Goal: Information Seeking & Learning: Find specific fact

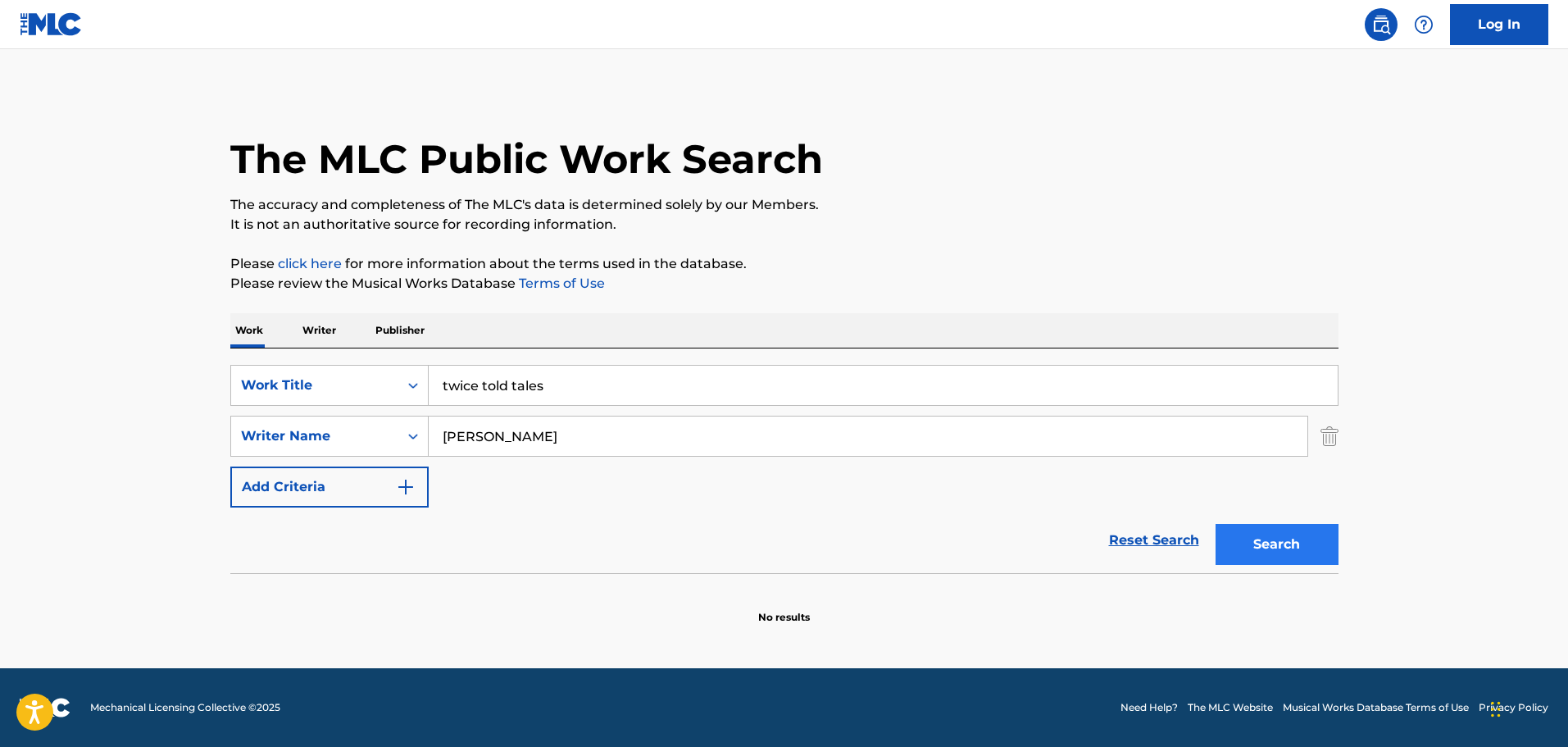
type input "[PERSON_NAME]"
click at [1267, 554] on button "Search" at bounding box center [1277, 544] width 123 height 41
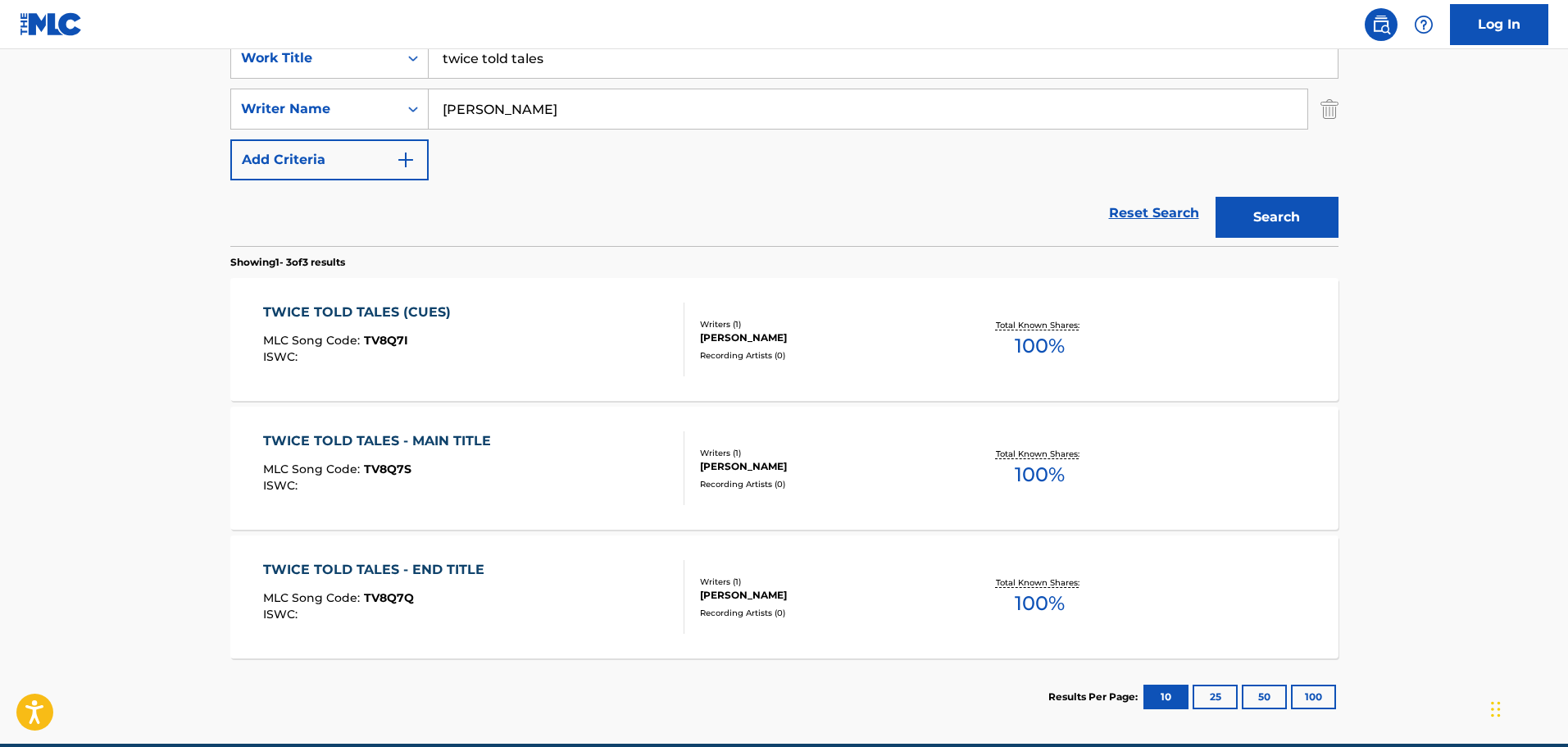
scroll to position [327, 0]
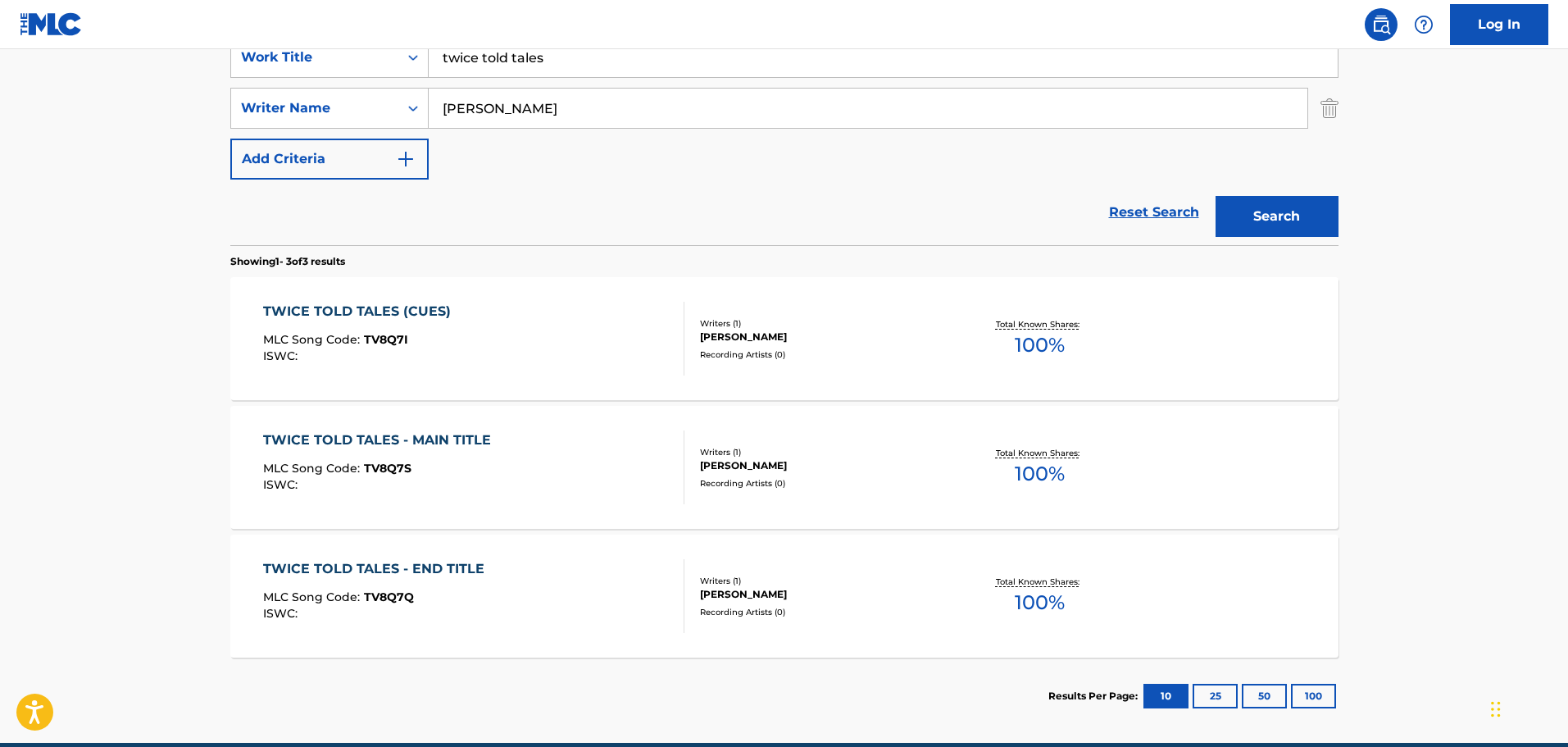
click at [419, 436] on div "TWICE TOLD TALES - MAIN TITLE" at bounding box center [381, 440] width 236 height 20
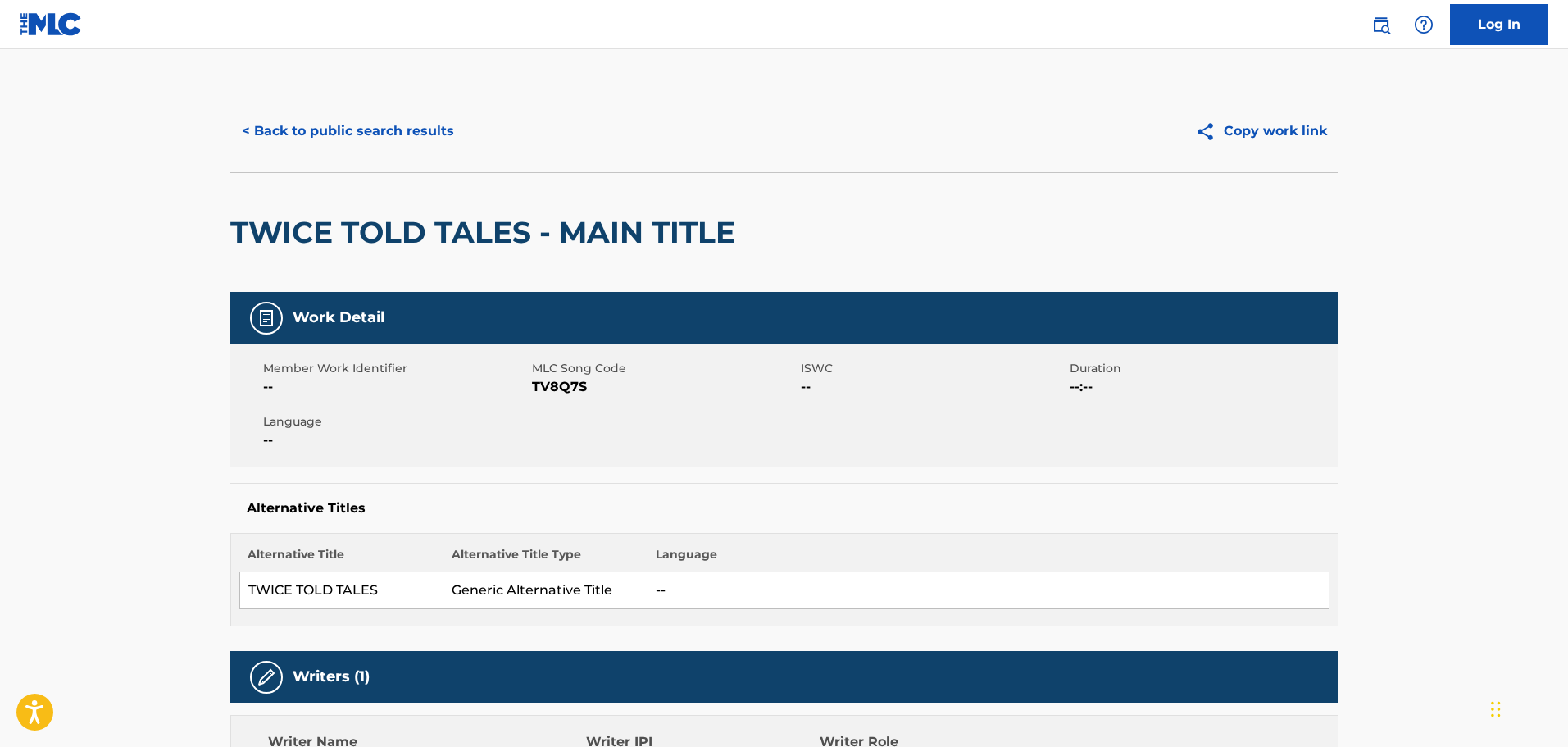
click at [376, 237] on h2 "TWICE TOLD TALES - MAIN TITLE" at bounding box center [486, 232] width 513 height 37
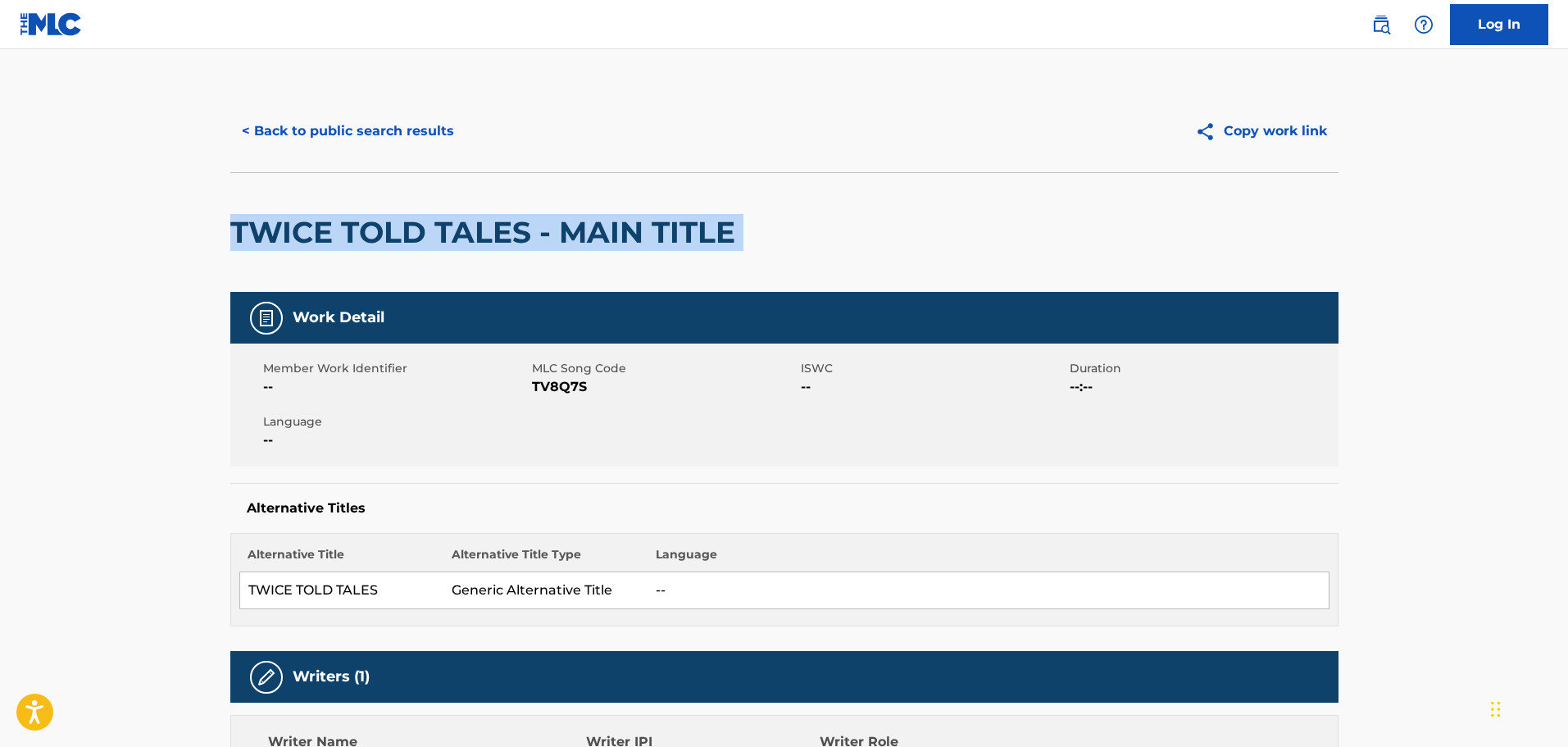
click at [376, 237] on h2 "TWICE TOLD TALES - MAIN TITLE" at bounding box center [486, 232] width 513 height 37
copy div "TWICE TOLD TALES - MAIN TITLE"
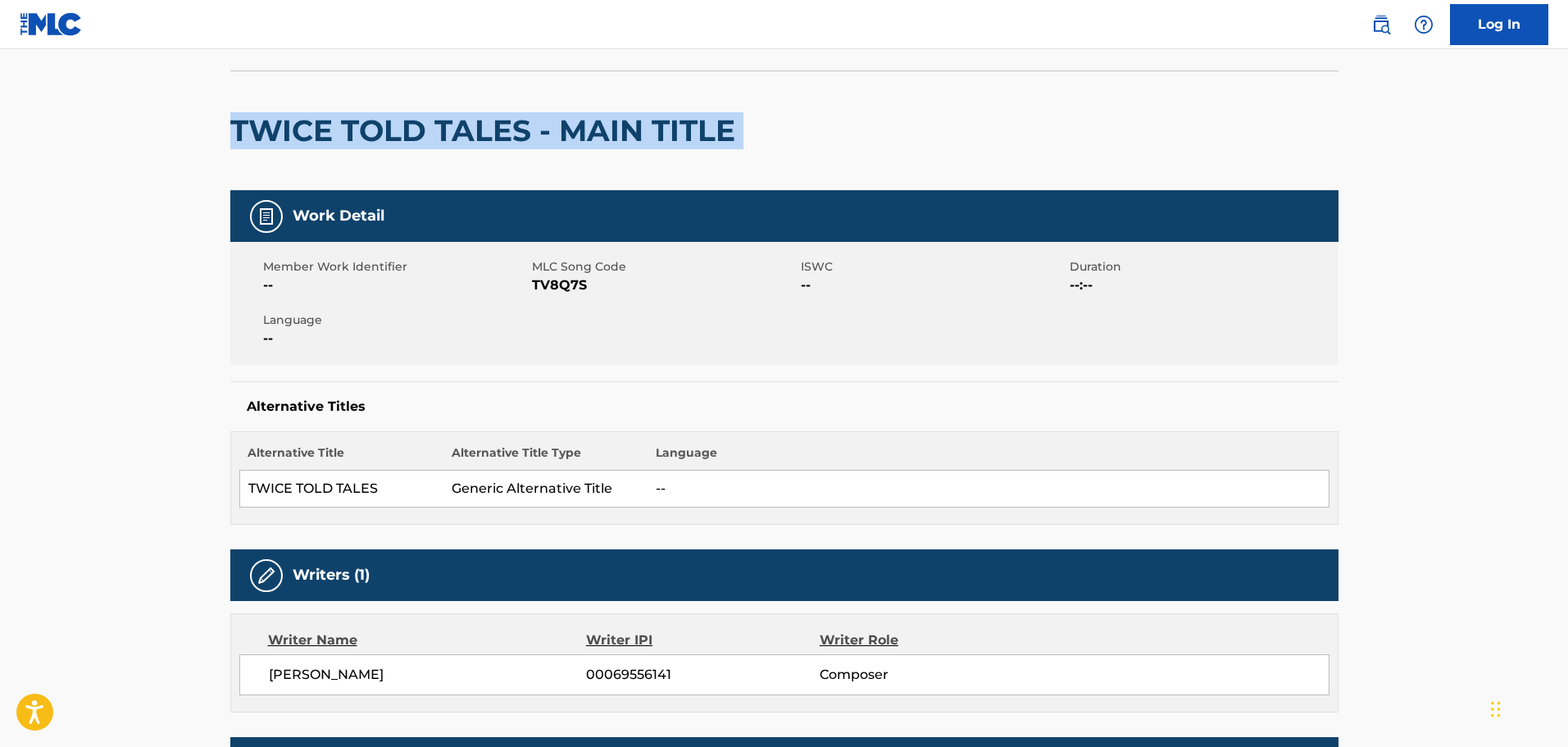
scroll to position [82, 0]
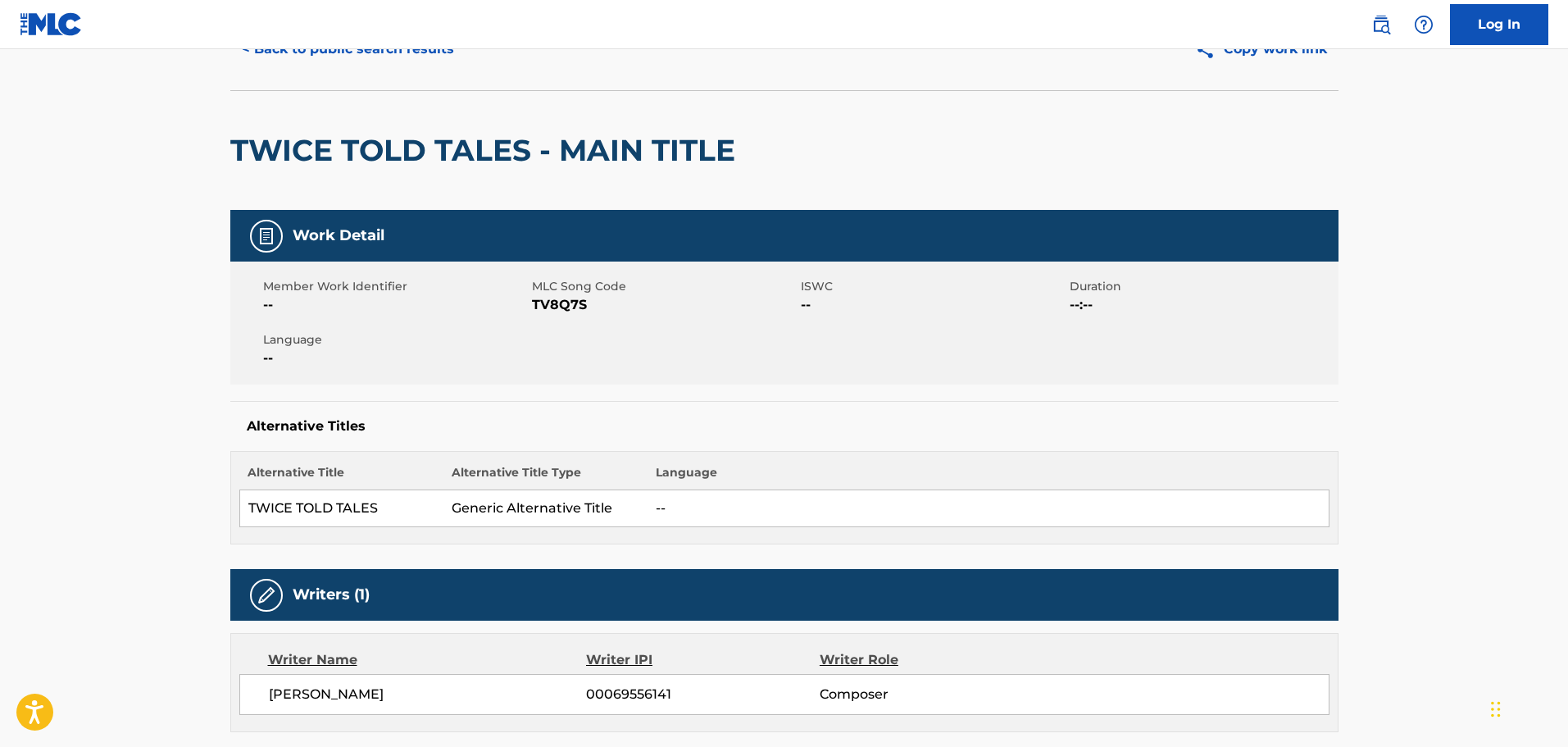
scroll to position [309, 0]
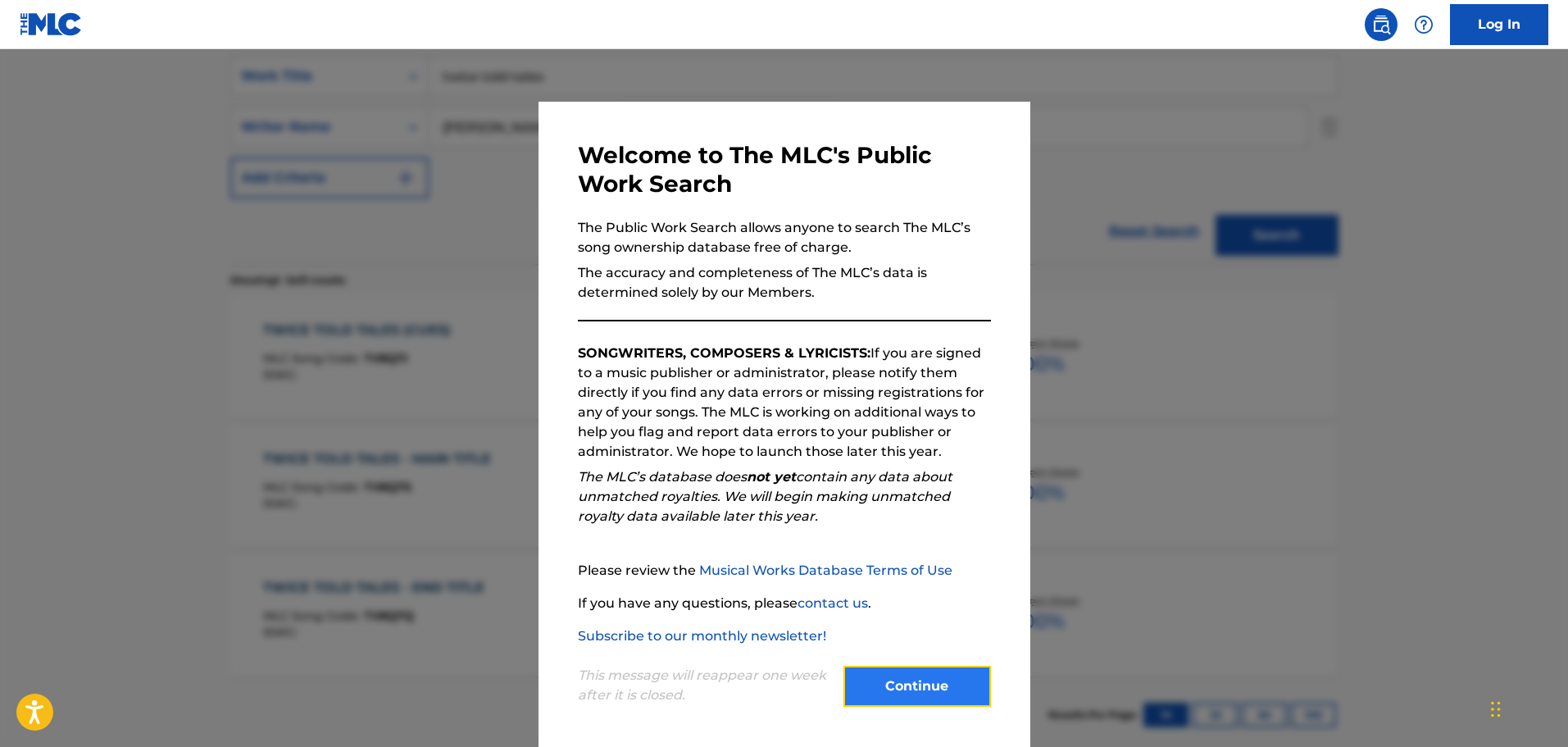
click at [857, 682] on button "Continue" at bounding box center [917, 685] width 148 height 41
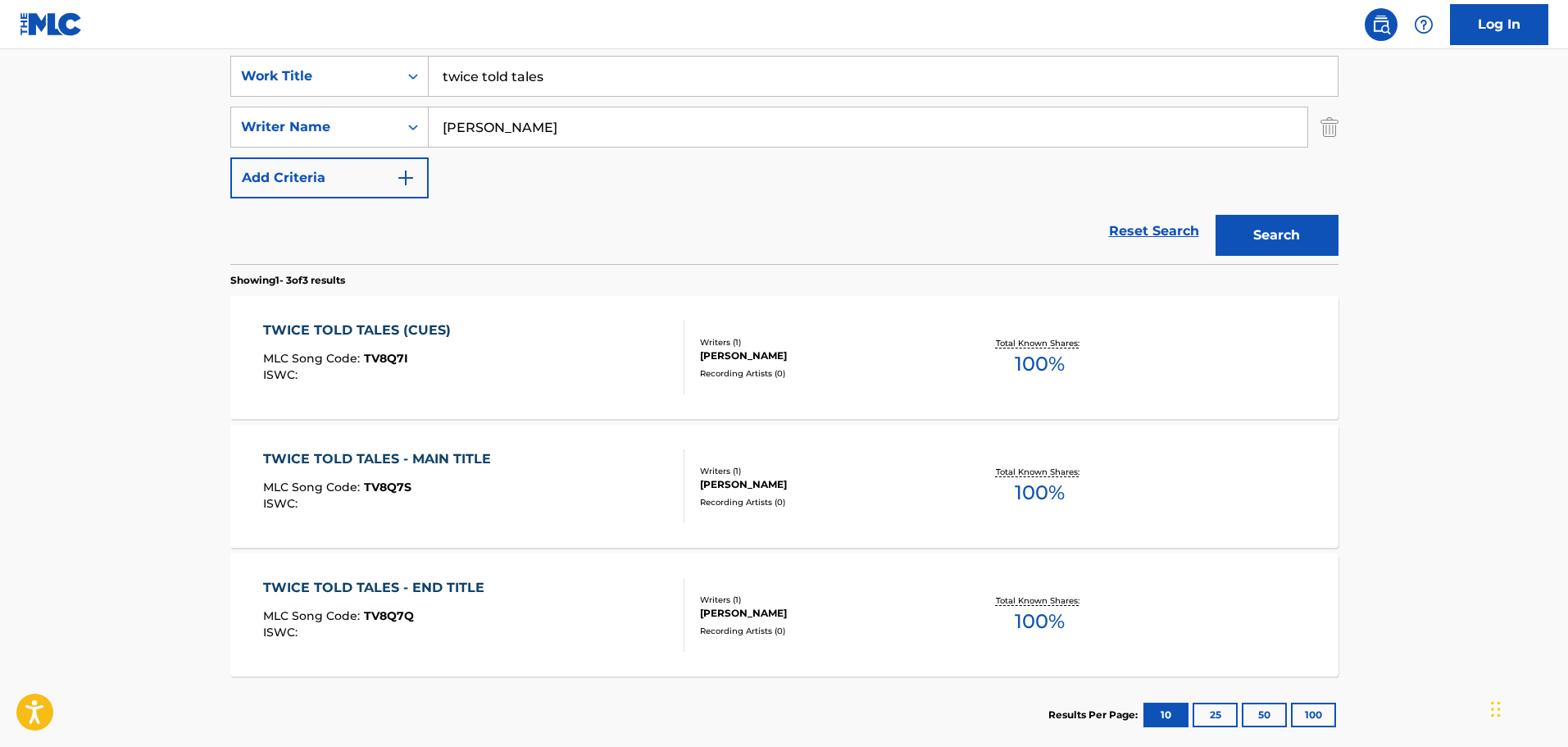
click at [401, 389] on div "TWICE TOLD TALES (CUES) MLC Song Code : TV8Q7I ISWC :" at bounding box center [360, 357] width 196 height 73
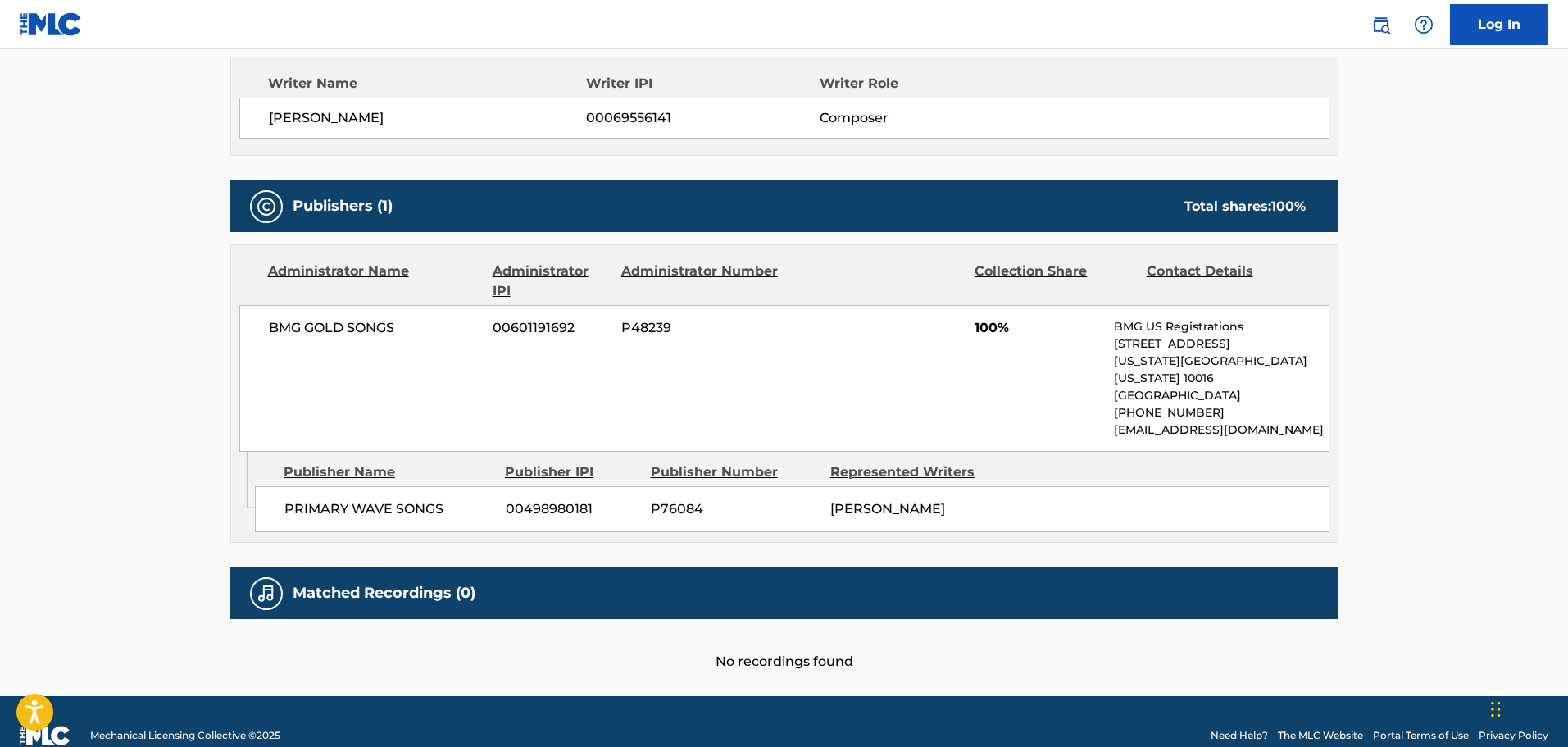
scroll to position [725, 0]
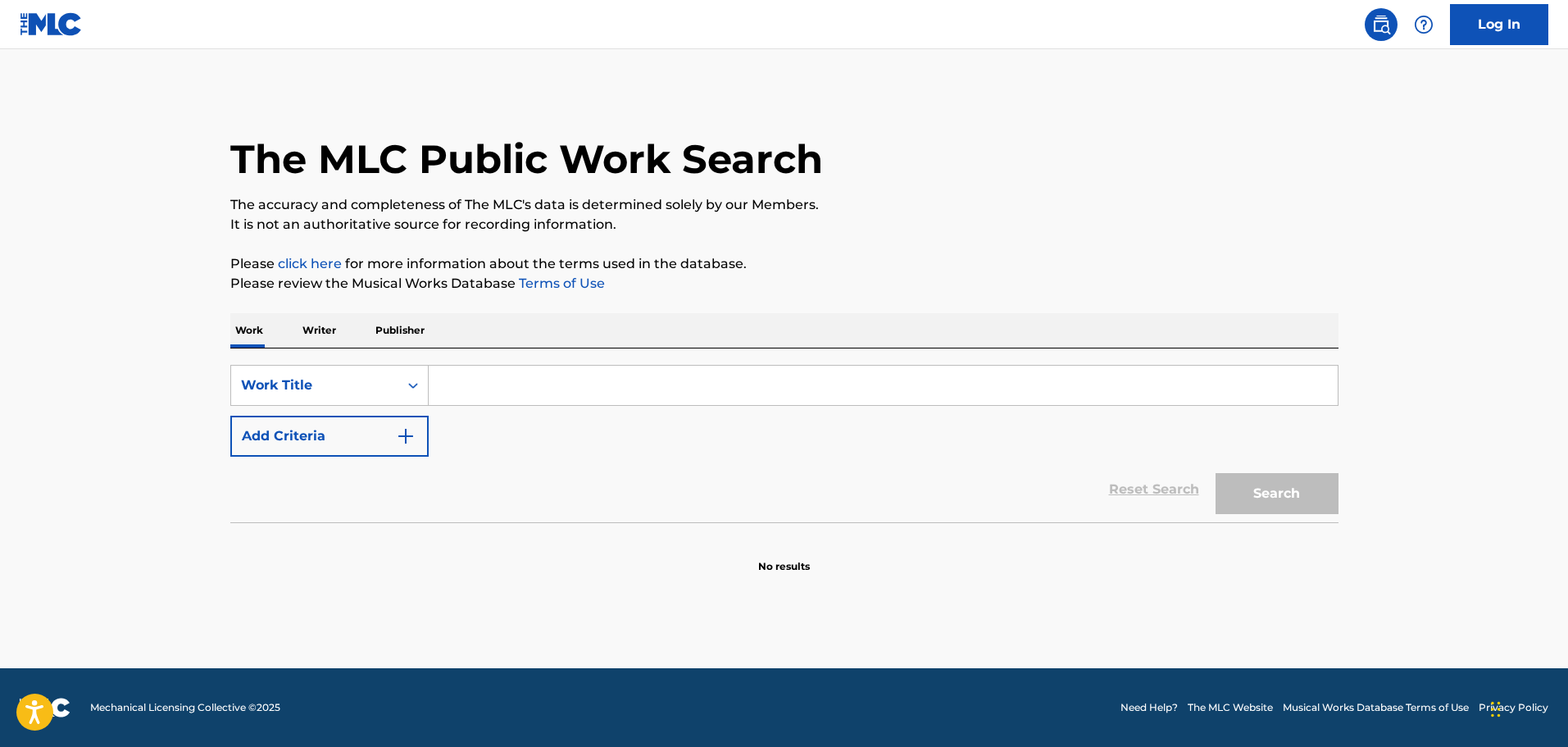
click at [578, 379] on input "Search Form" at bounding box center [883, 385] width 909 height 40
type input "[PERSON_NAME]"
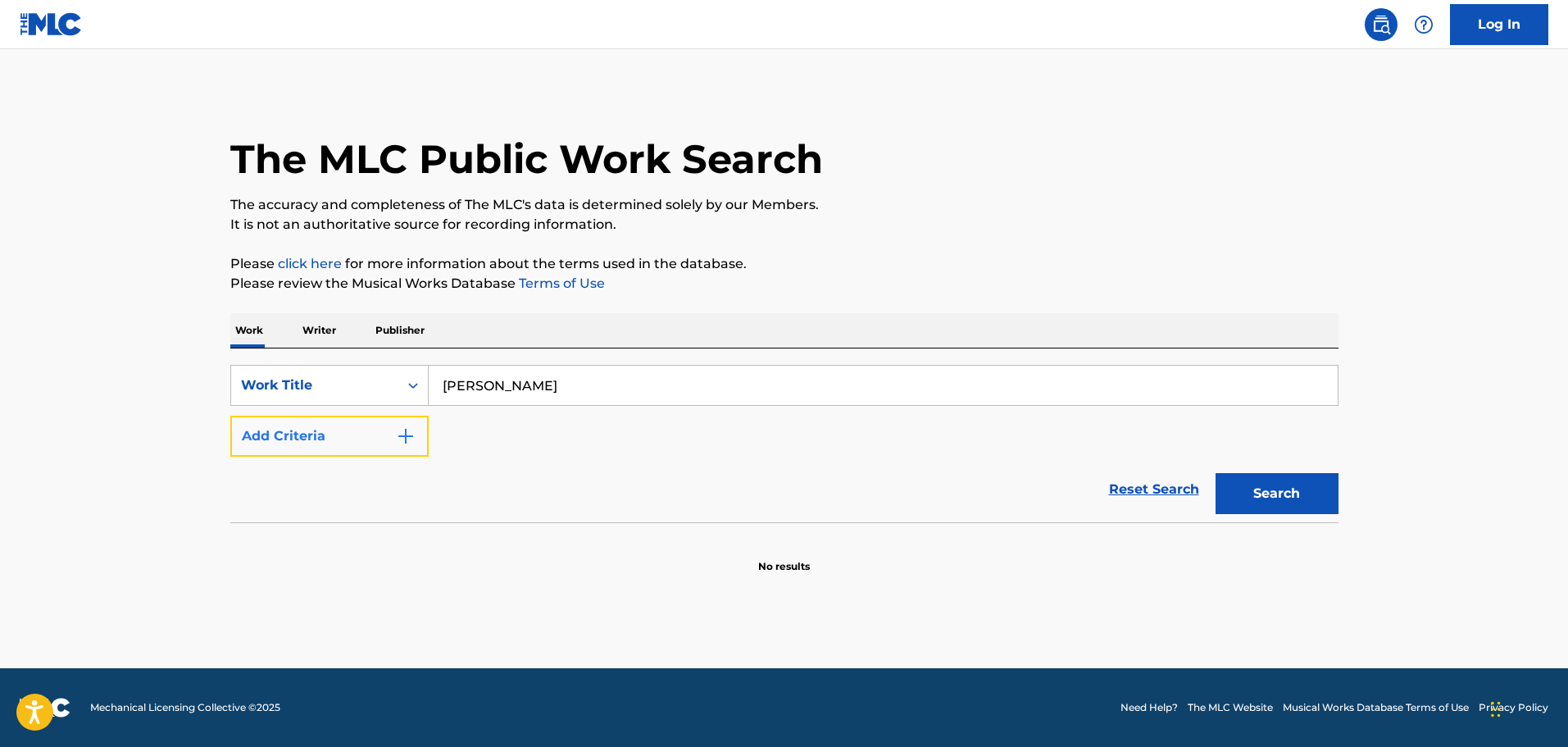
click at [355, 440] on button "Add Criteria" at bounding box center [329, 436] width 198 height 41
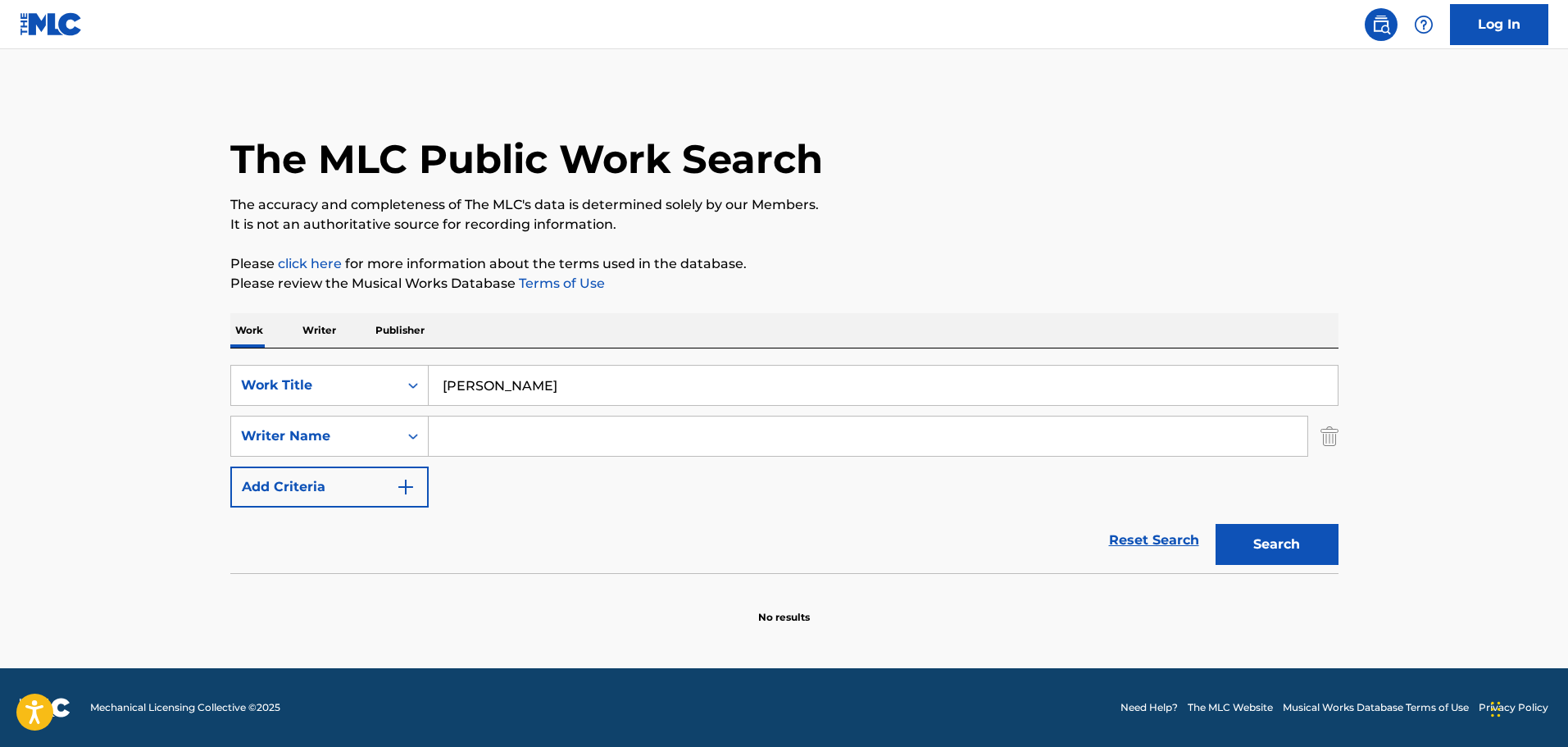
click at [587, 440] on input "Search Form" at bounding box center [868, 436] width 879 height 40
paste input "[PERSON_NAME]"
type input "[PERSON_NAME]"
click at [1248, 533] on button "Search" at bounding box center [1277, 544] width 123 height 41
click at [531, 391] on input "[PERSON_NAME]" at bounding box center [883, 385] width 909 height 40
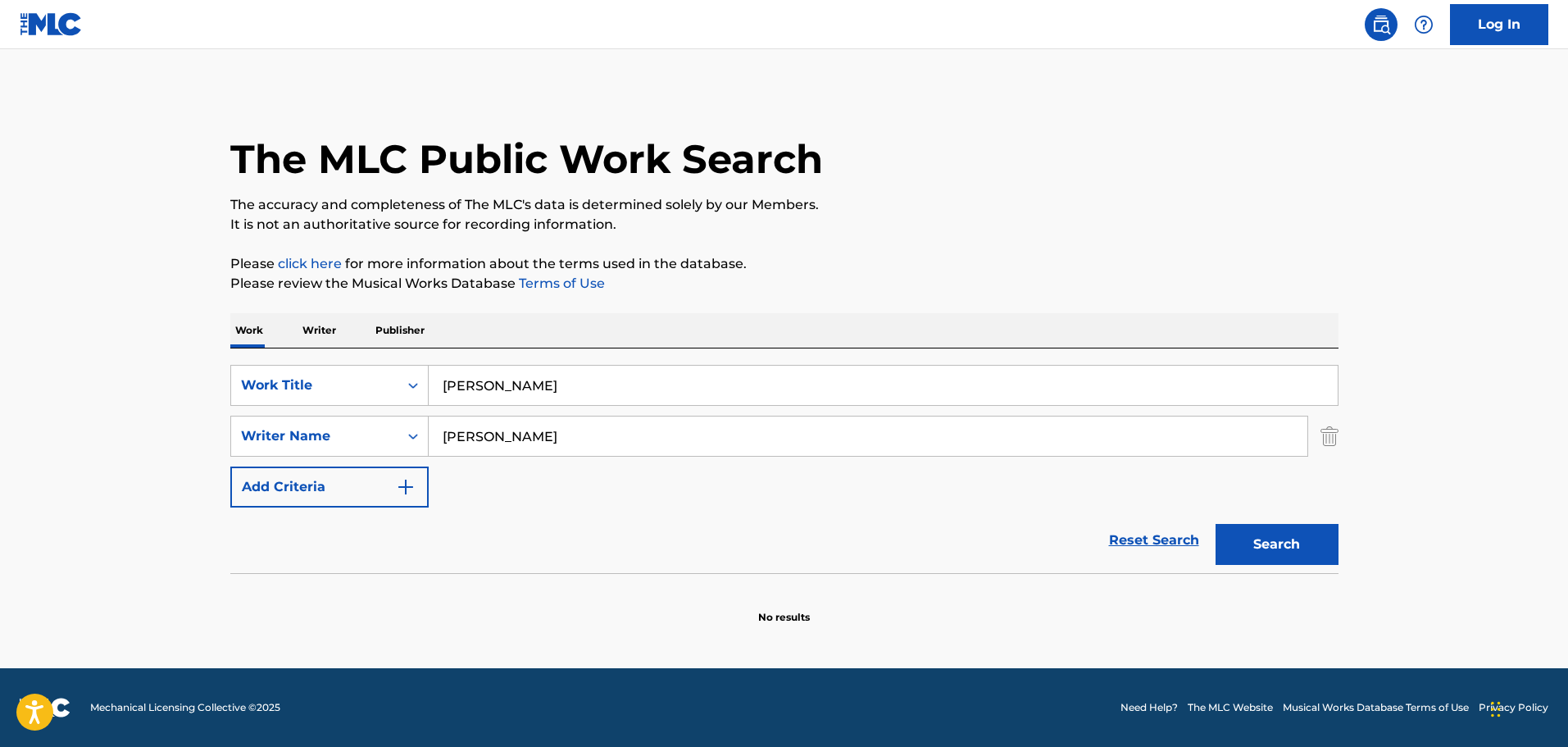
click at [531, 391] on input "[PERSON_NAME]" at bounding box center [883, 385] width 909 height 40
paste input "This is C"
type input "This is [PERSON_NAME]"
click at [478, 432] on input "[PERSON_NAME]" at bounding box center [868, 436] width 879 height 40
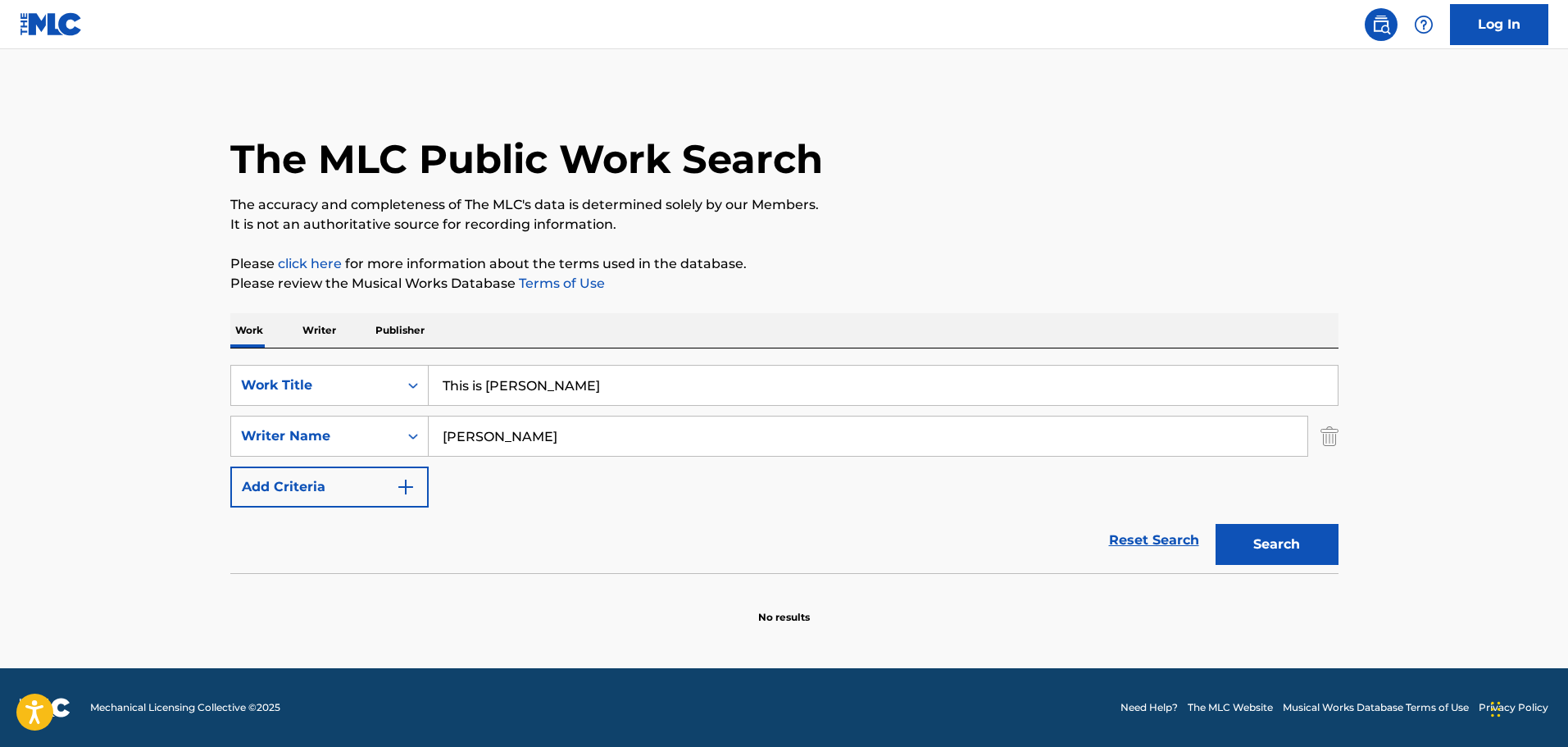
click at [474, 433] on input "[PERSON_NAME]" at bounding box center [868, 436] width 879 height 40
type input "[PERSON_NAME]"
click at [1322, 535] on button "Search" at bounding box center [1277, 544] width 123 height 41
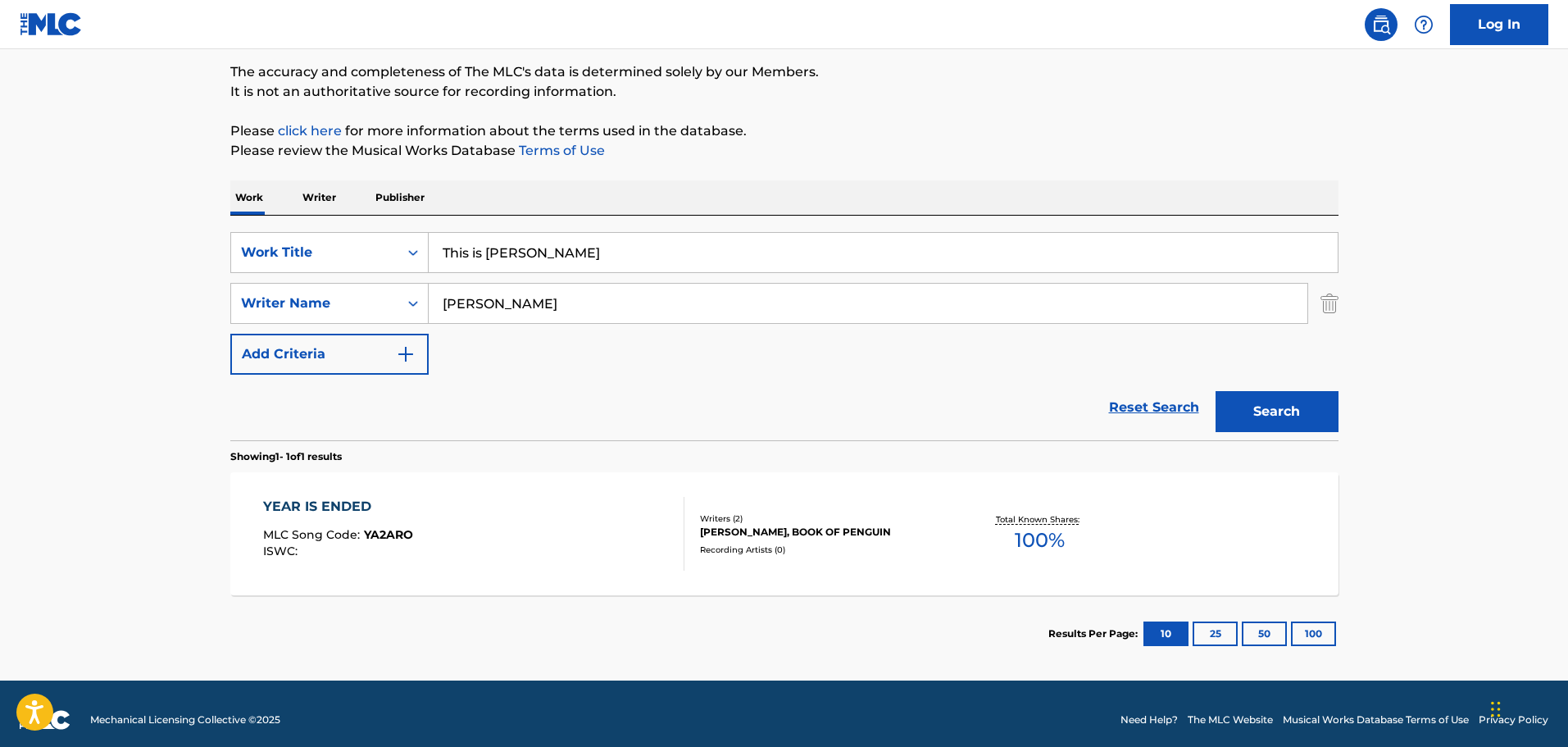
scroll to position [145, 0]
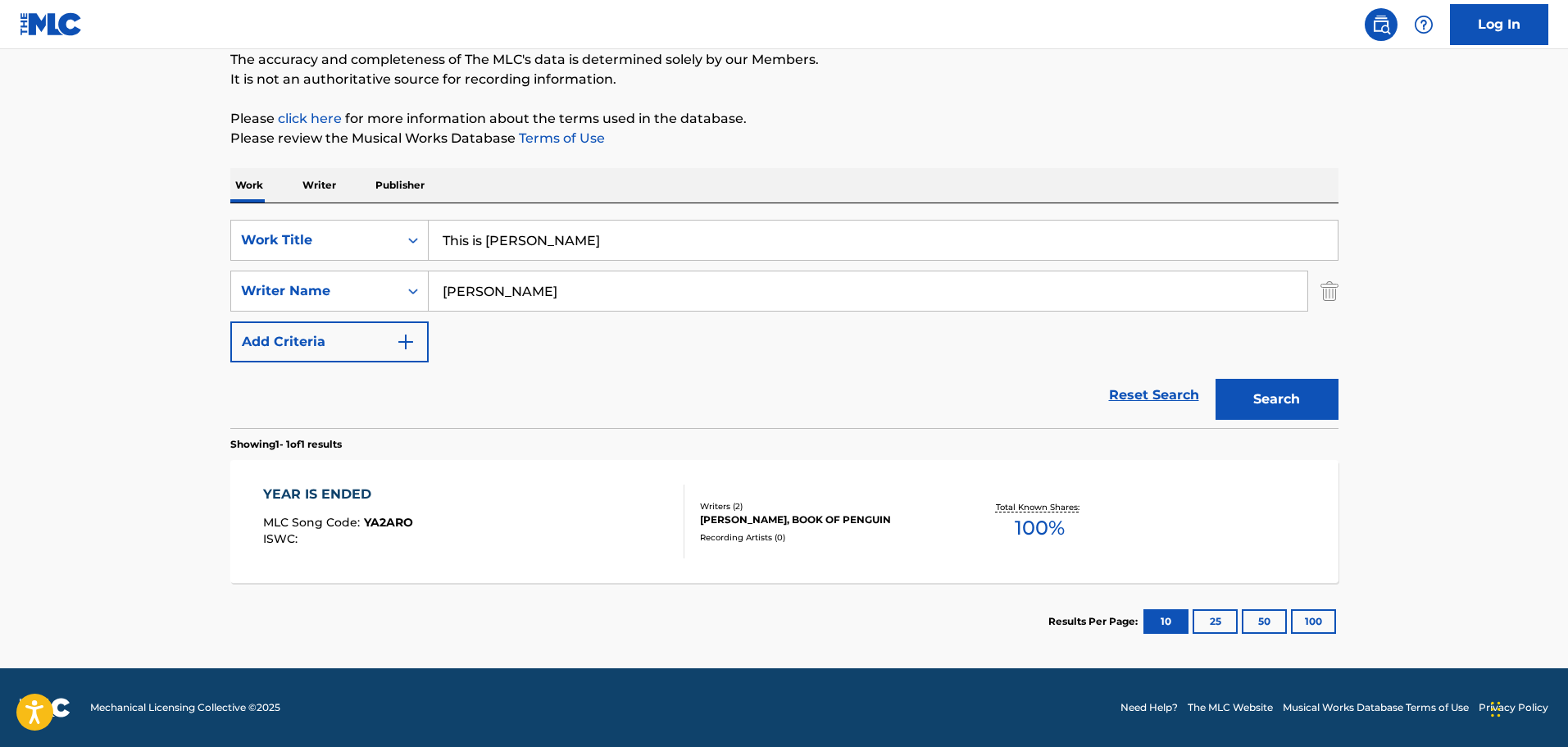
click at [323, 496] on div "YEAR IS ENDED" at bounding box center [337, 494] width 150 height 20
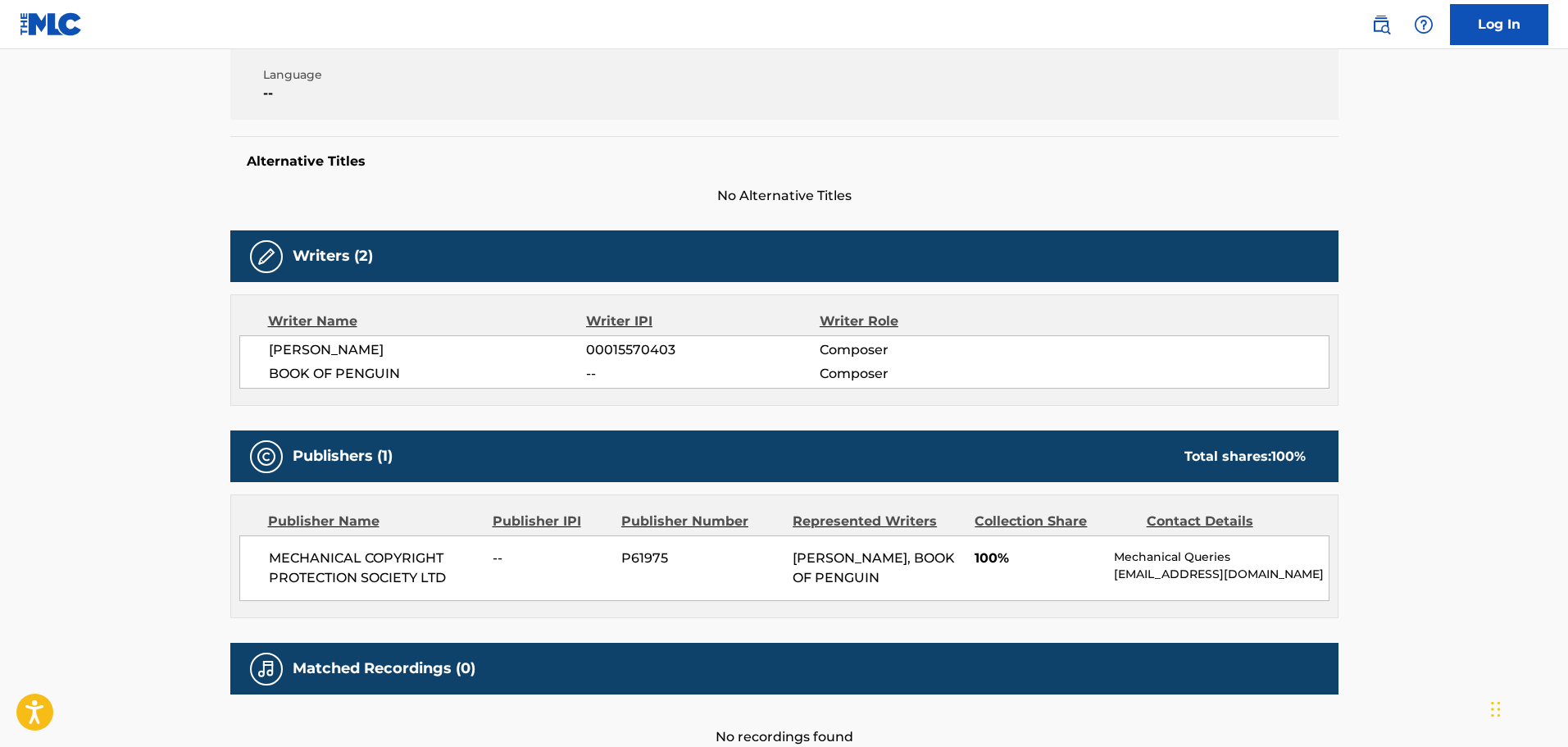
scroll to position [410, 0]
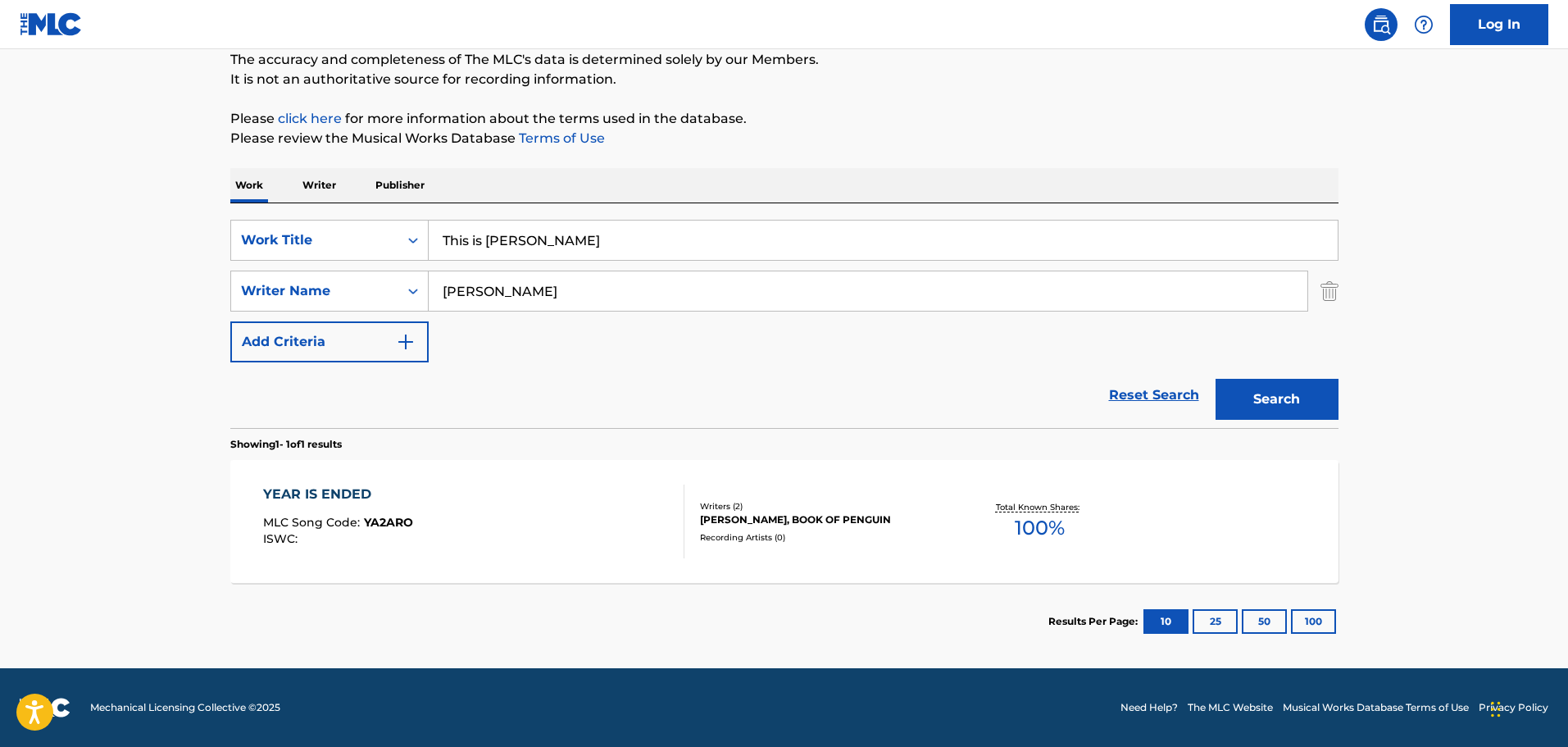
scroll to position [52, 0]
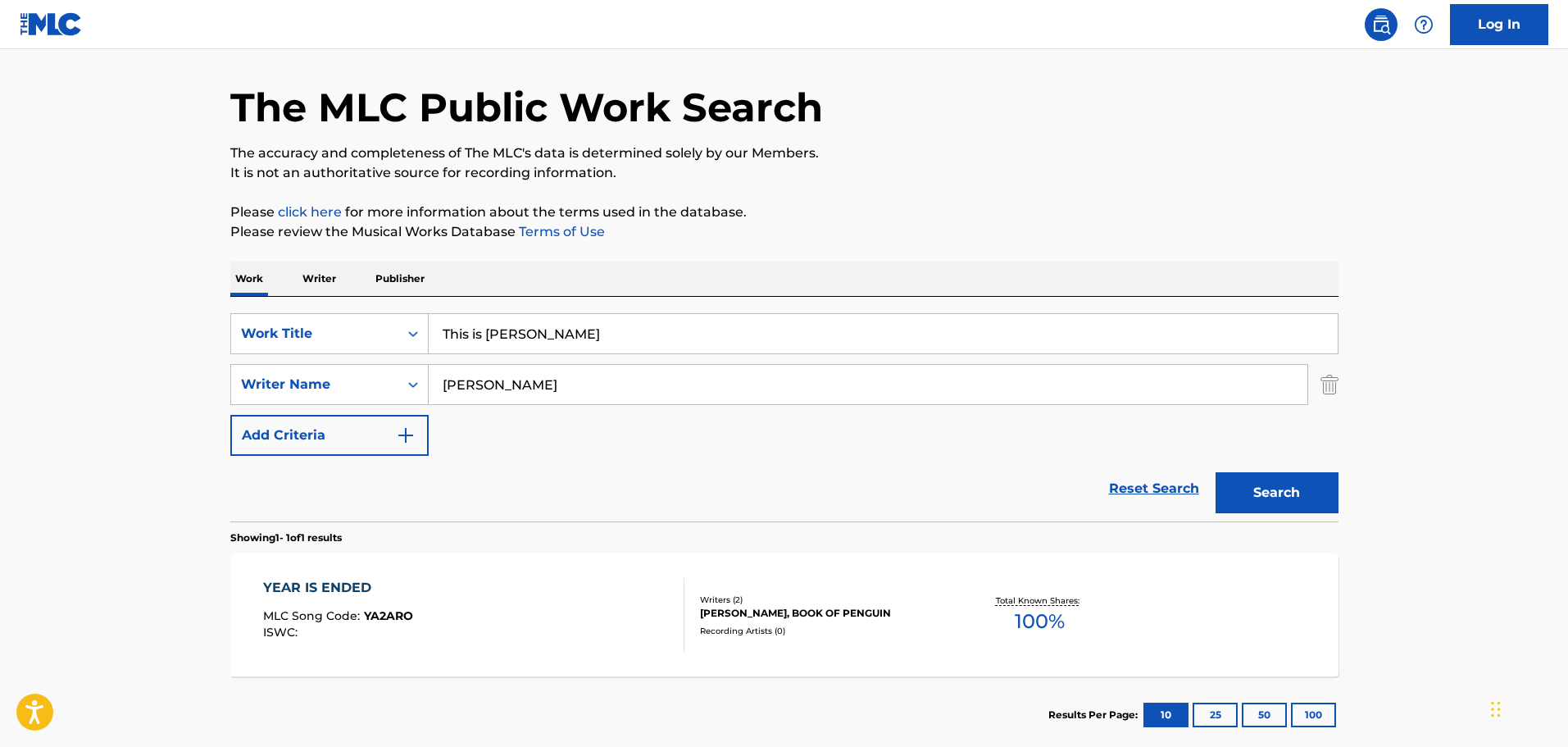
click at [507, 389] on input "[PERSON_NAME]" at bounding box center [868, 385] width 879 height 40
click at [573, 341] on input "This is [PERSON_NAME]" at bounding box center [883, 333] width 909 height 40
paste input "[PERSON_NAME]"
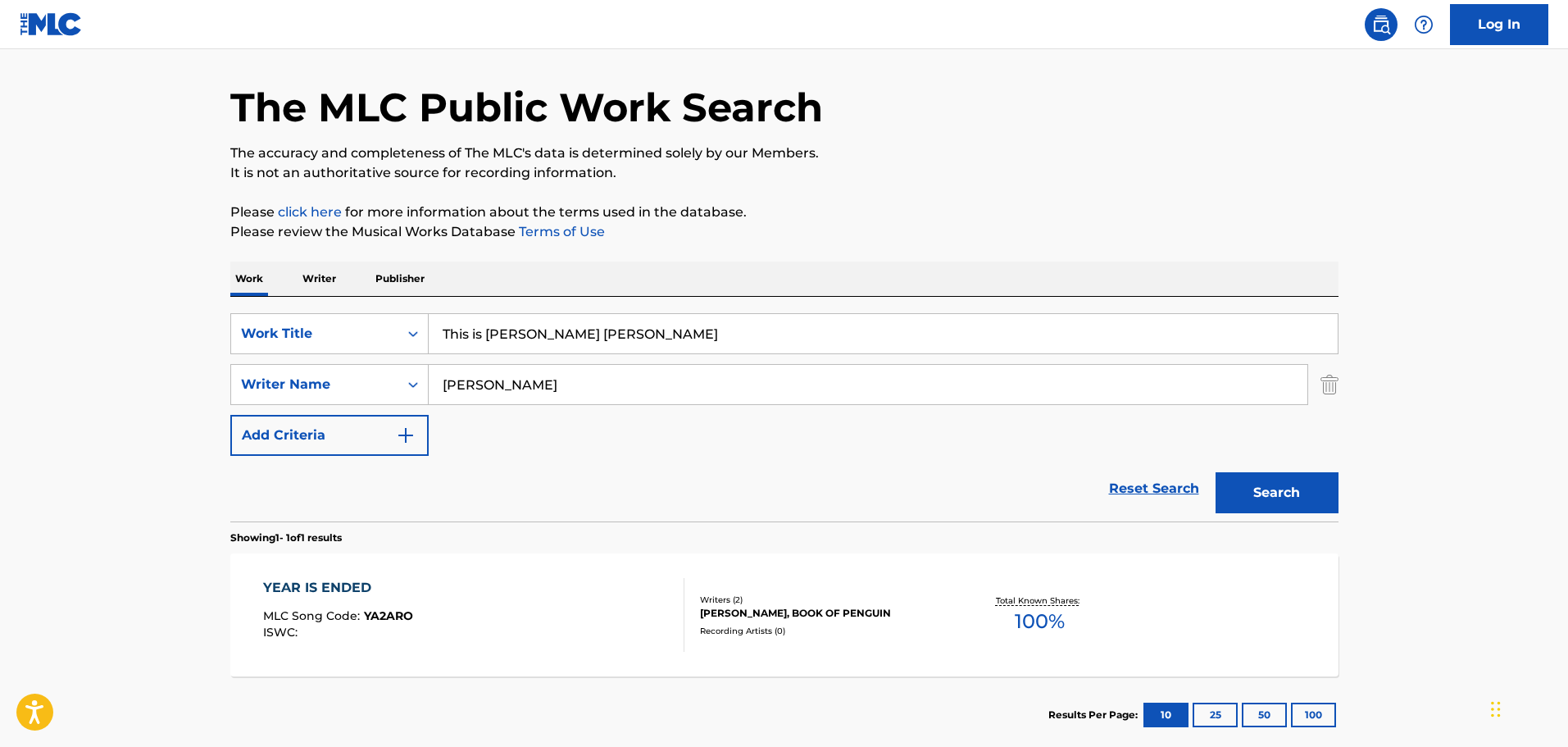
drag, startPoint x: 538, startPoint y: 334, endPoint x: 743, endPoint y: 337, distance: 205.0
click at [743, 337] on input "This is [PERSON_NAME] [PERSON_NAME]" at bounding box center [883, 333] width 909 height 40
type input "This is [PERSON_NAME] [PERSON_NAME]"
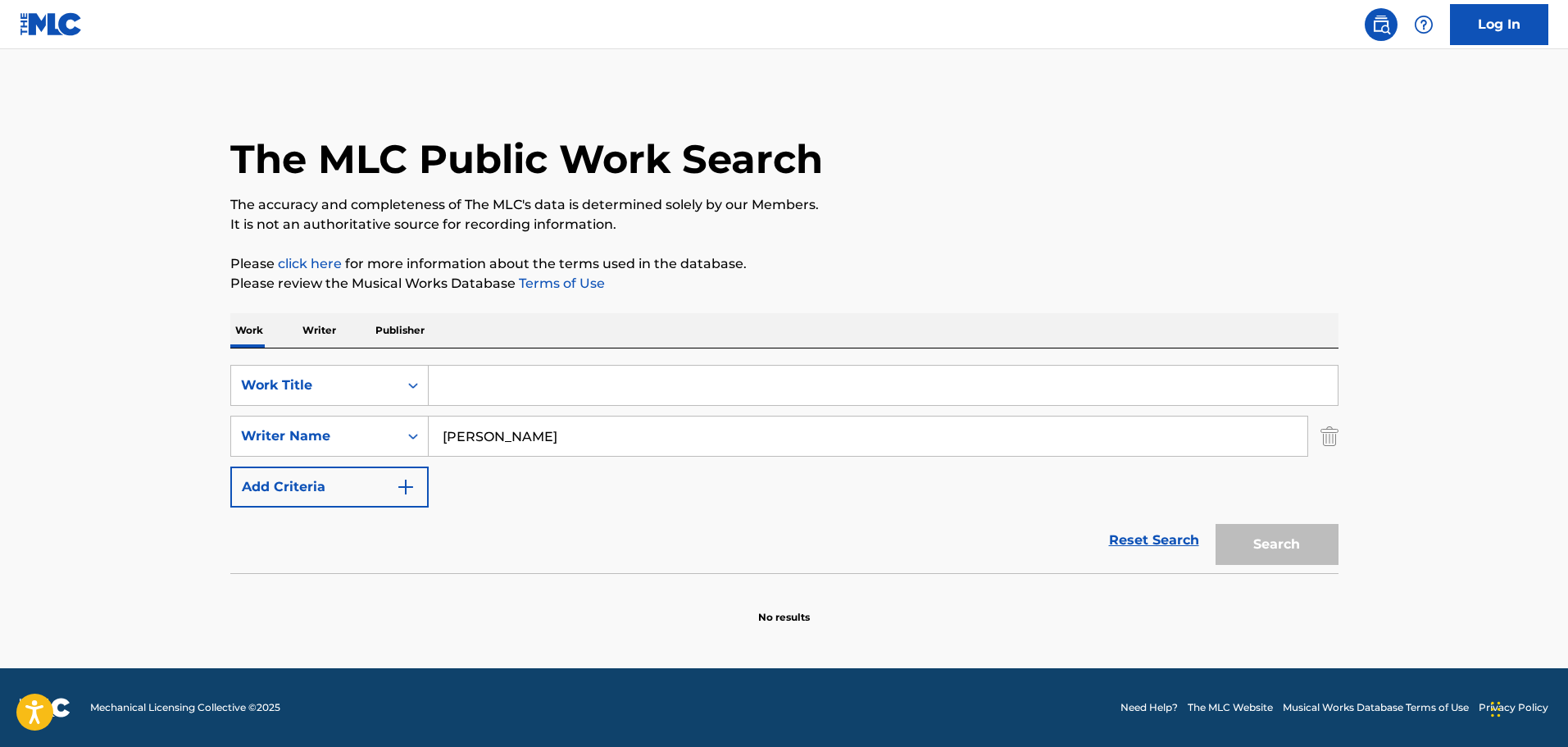
click at [511, 394] on input "Search Form" at bounding box center [883, 385] width 909 height 40
paste input "house on greenapple road"
type input "house on greenapple road"
click at [1294, 552] on button "Search" at bounding box center [1277, 544] width 123 height 41
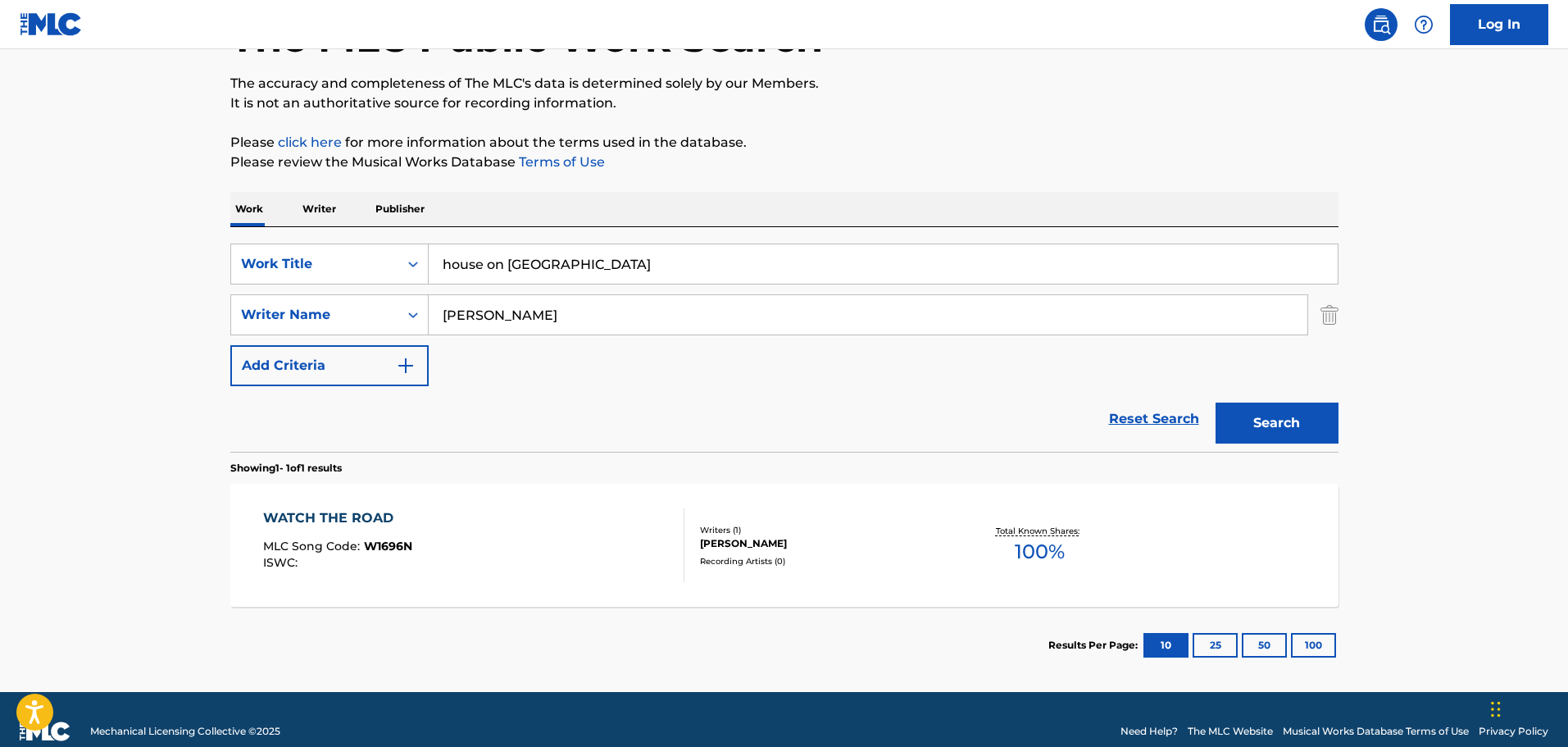
scroll to position [145, 0]
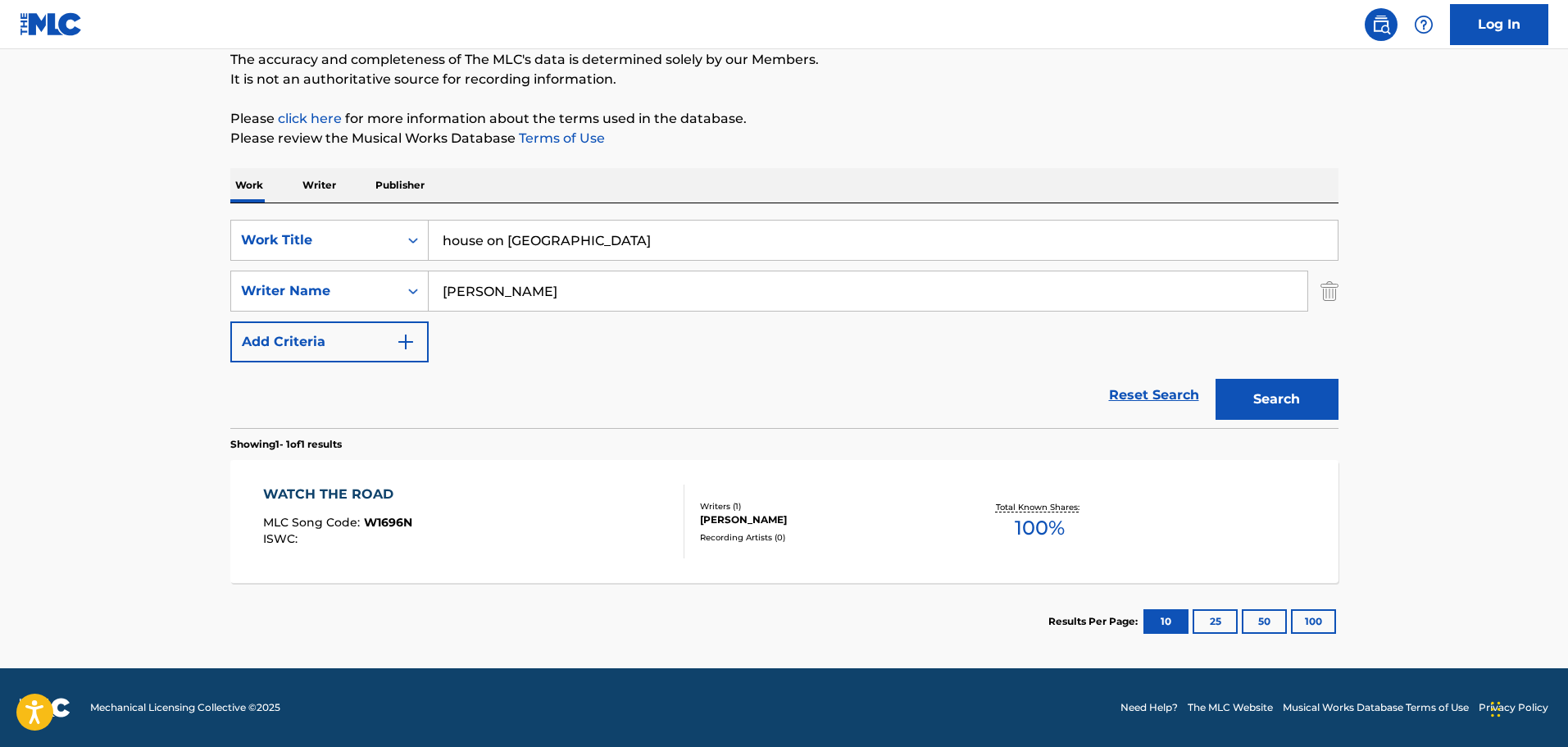
click at [523, 559] on div "WATCH THE ROAD MLC Song Code : W1696N ISWC : Writers ( 1 ) DUANE LYSLE TATRO Re…" at bounding box center [784, 521] width 1109 height 123
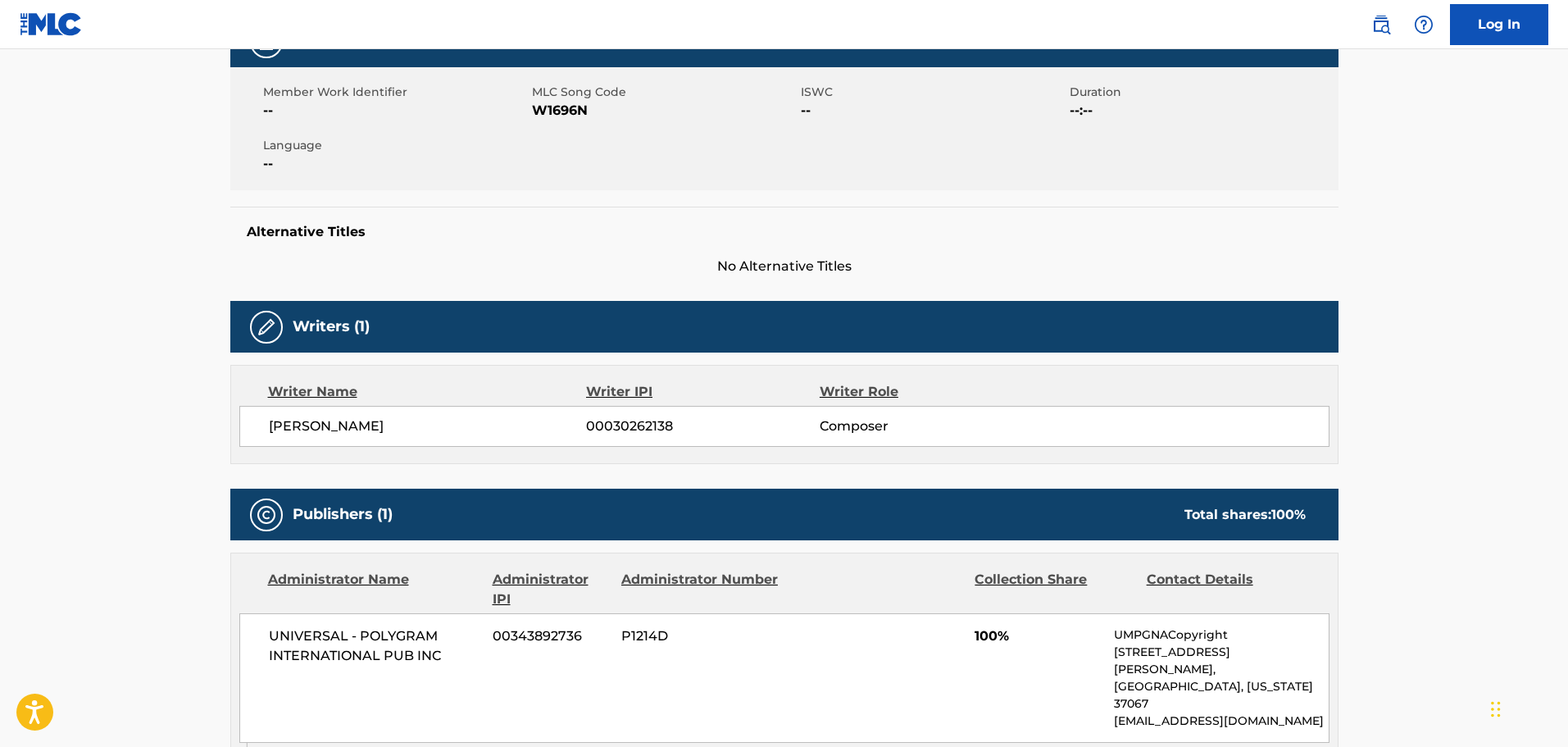
scroll to position [327, 0]
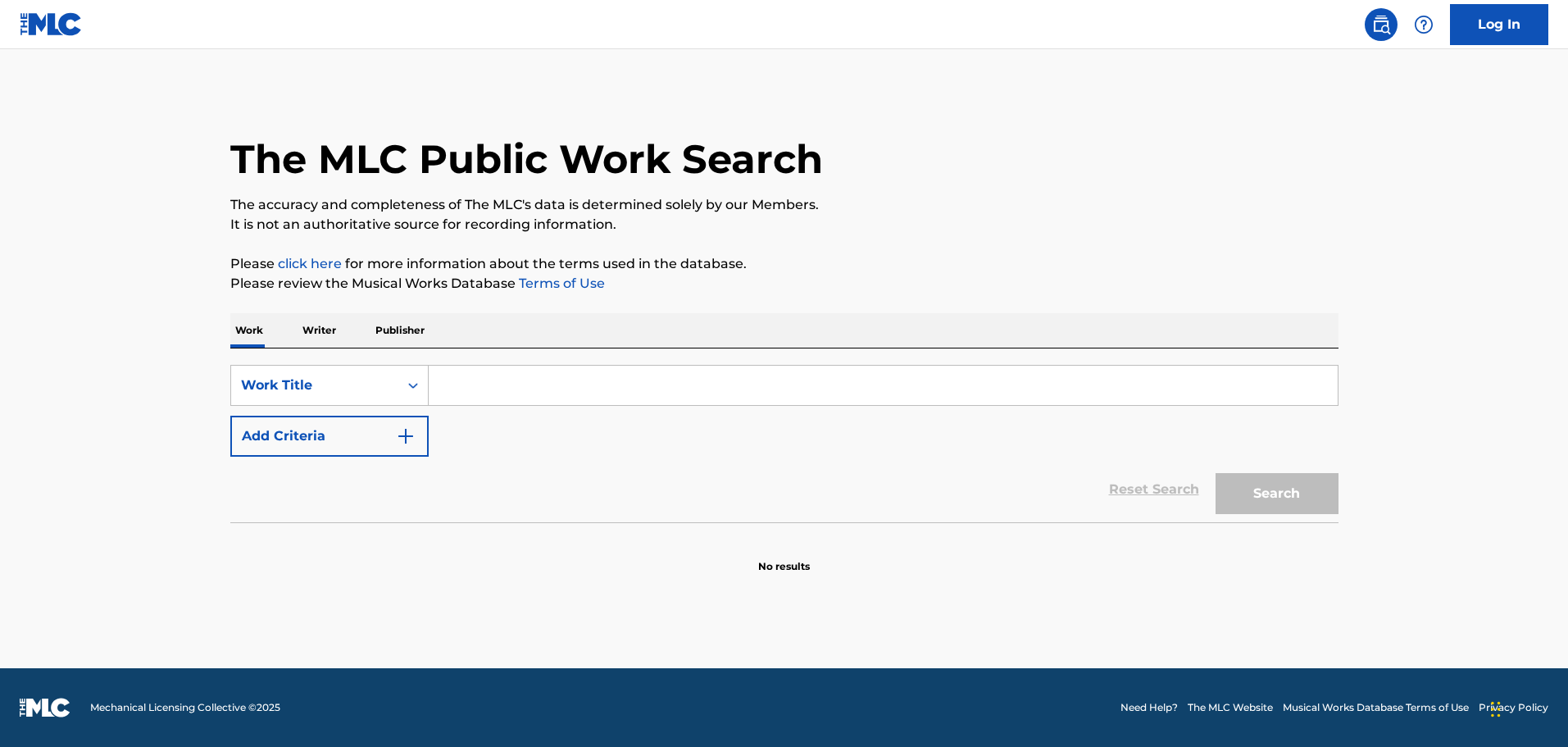
drag, startPoint x: 477, startPoint y: 356, endPoint x: 470, endPoint y: 385, distance: 29.8
click at [476, 363] on div "SearchWithCriteriaf8539784-46ae-4870-b956-d425a1e487f1 Work Title Add Criteria …" at bounding box center [784, 435] width 1109 height 174
drag, startPoint x: 468, startPoint y: 392, endPoint x: 478, endPoint y: 389, distance: 10.4
click at [468, 392] on input "Search Form" at bounding box center [883, 385] width 909 height 40
paste input "House on Greenapple Road"
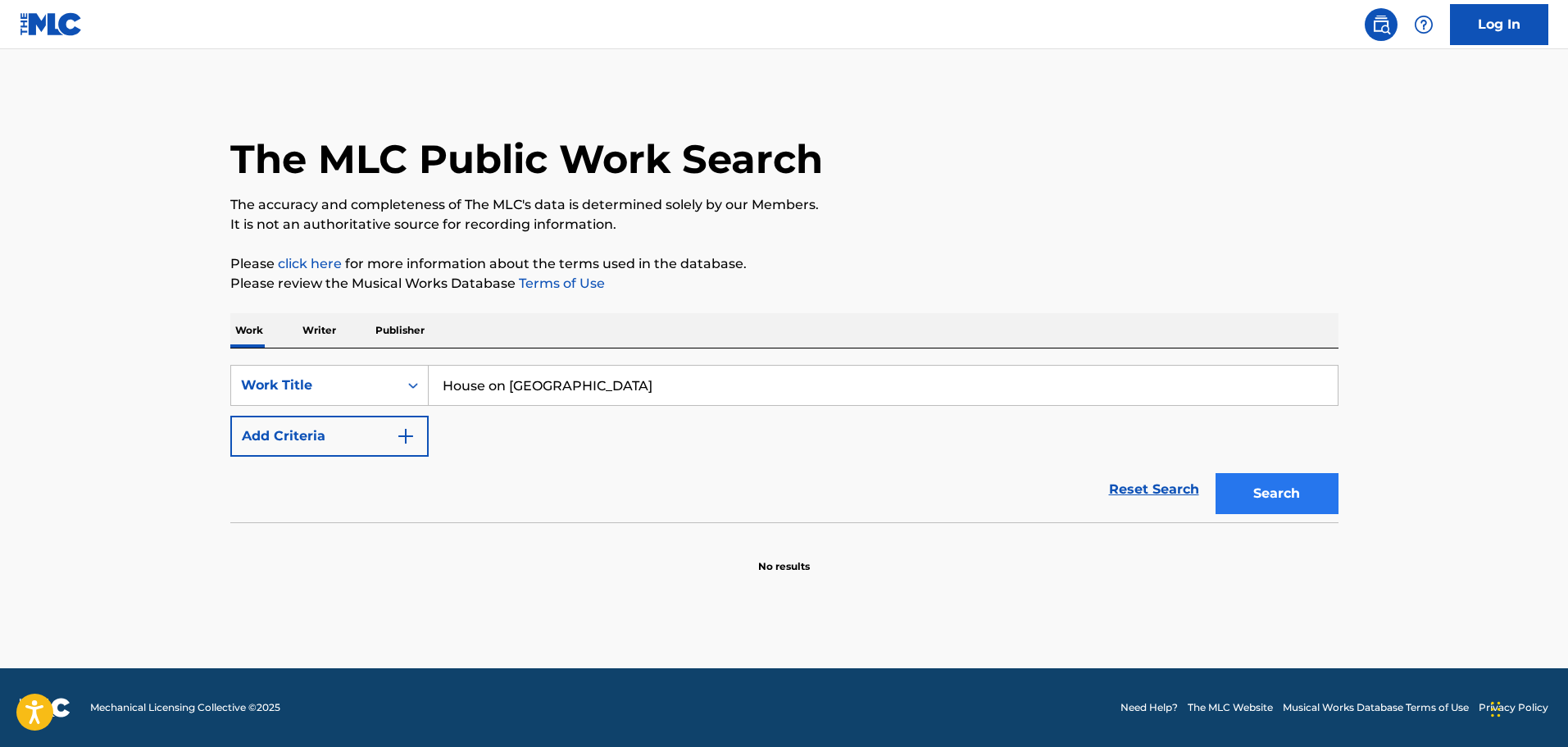
type input "House on Greenapple Road"
click at [1252, 489] on button "Search" at bounding box center [1277, 493] width 123 height 41
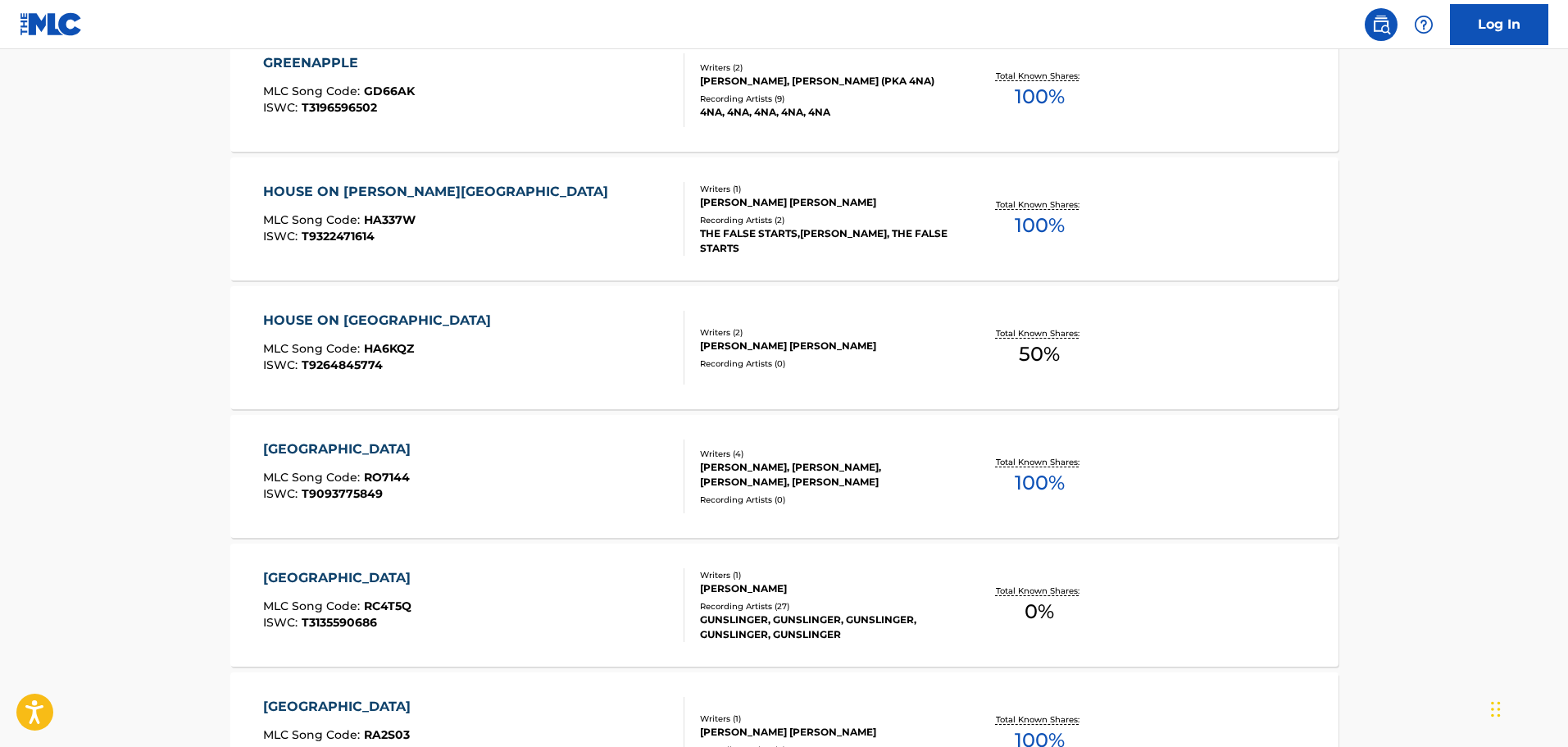
scroll to position [656, 0]
